Goal: Task Accomplishment & Management: Manage account settings

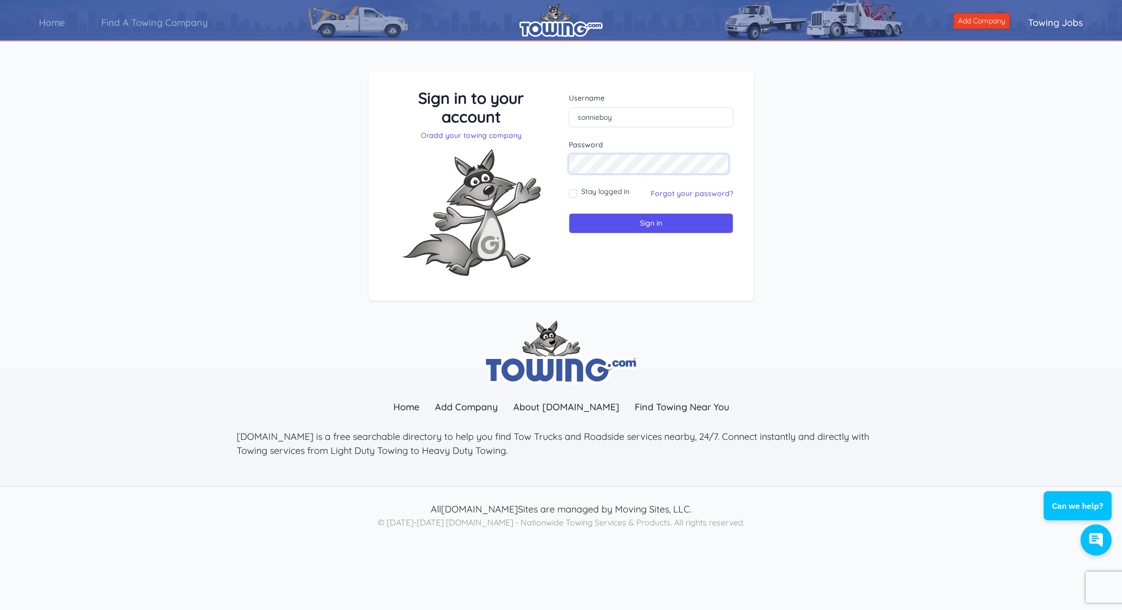
click at [649, 223] on input "Sign in" at bounding box center [651, 223] width 164 height 20
click at [688, 191] on link "Forgot your password?" at bounding box center [692, 193] width 82 height 9
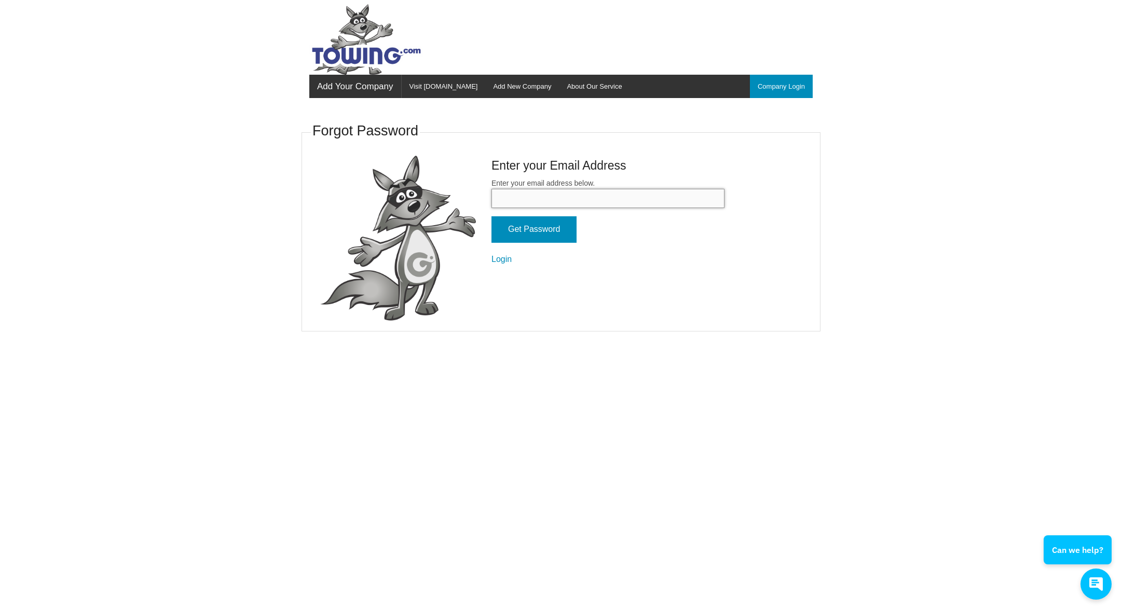
click at [564, 189] on input "Enter your email address below." at bounding box center [607, 198] width 233 height 19
type input "hennessytowing@gmail.com"
click at [494, 226] on input "Get Password" at bounding box center [533, 229] width 85 height 26
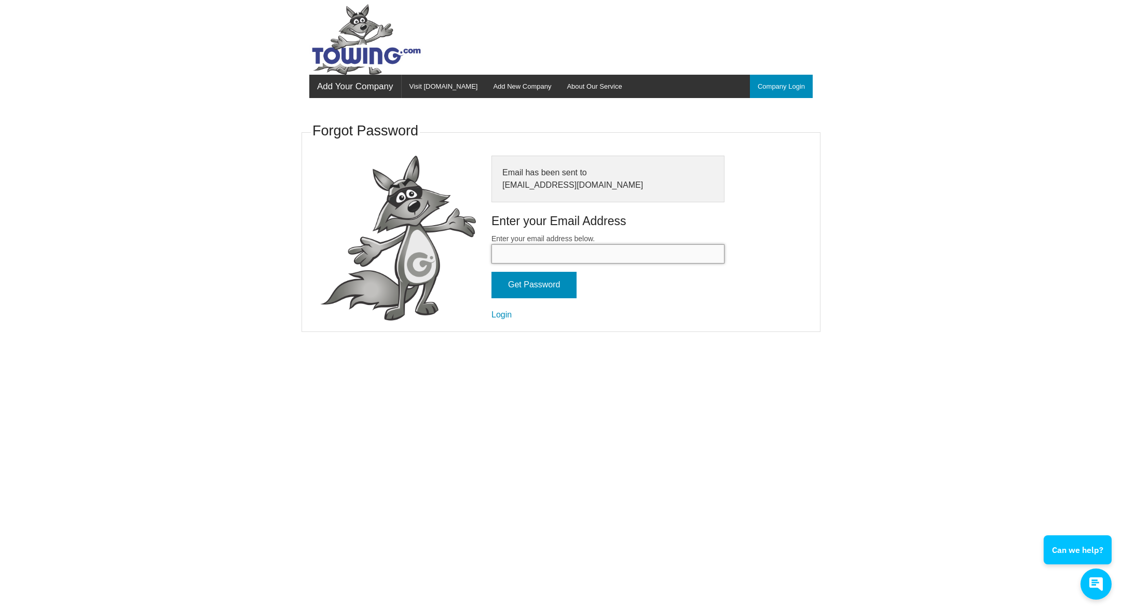
click at [528, 250] on input "Enter your email address below." at bounding box center [607, 253] width 233 height 19
type input "hennessytowing@gmail.com"
click at [668, 299] on form "Enter your email address below. hennessytowing@gmail.com Get Password Login" at bounding box center [607, 277] width 233 height 88
click at [499, 310] on link "Login" at bounding box center [501, 314] width 20 height 9
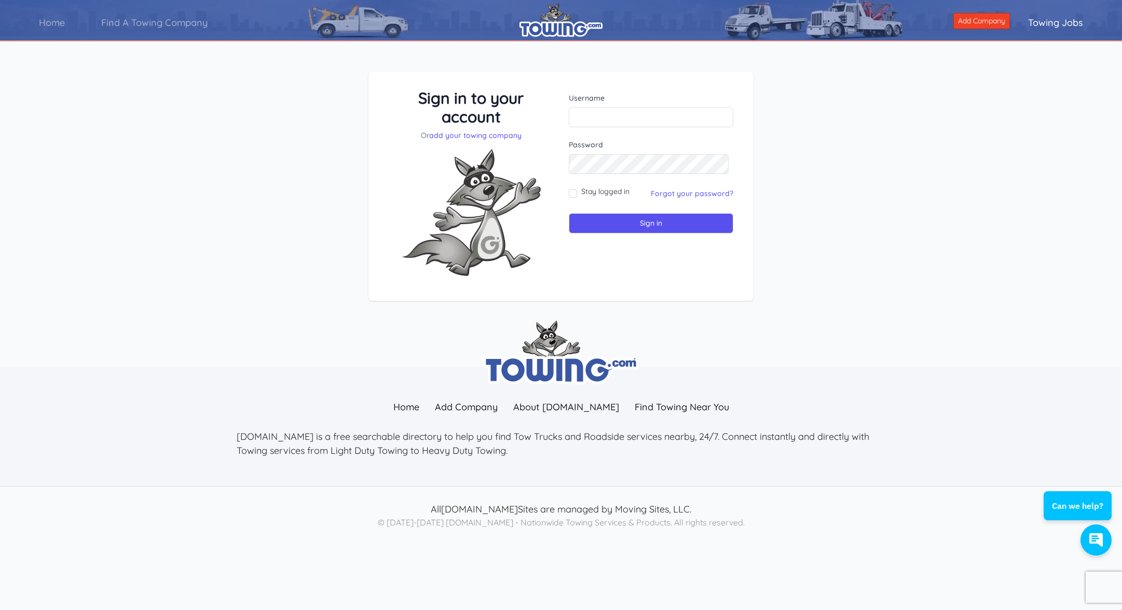
click at [610, 107] on div "Username" at bounding box center [651, 110] width 164 height 34
type input "sonnieboy"
click at [656, 222] on input "Sign in" at bounding box center [651, 223] width 164 height 20
type input "sonnieboy"
click at [596, 222] on input "Sign in" at bounding box center [651, 223] width 164 height 20
